Goal: Task Accomplishment & Management: Manage account settings

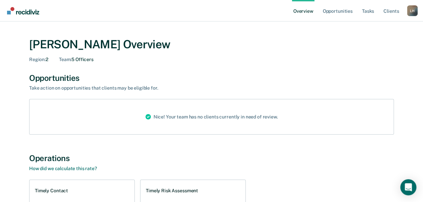
click at [410, 8] on div "L H" at bounding box center [412, 10] width 11 height 11
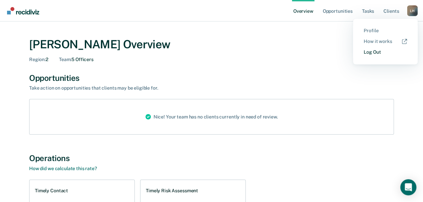
click at [372, 52] on link "Log Out" at bounding box center [385, 52] width 43 height 6
